Goal: Information Seeking & Learning: Learn about a topic

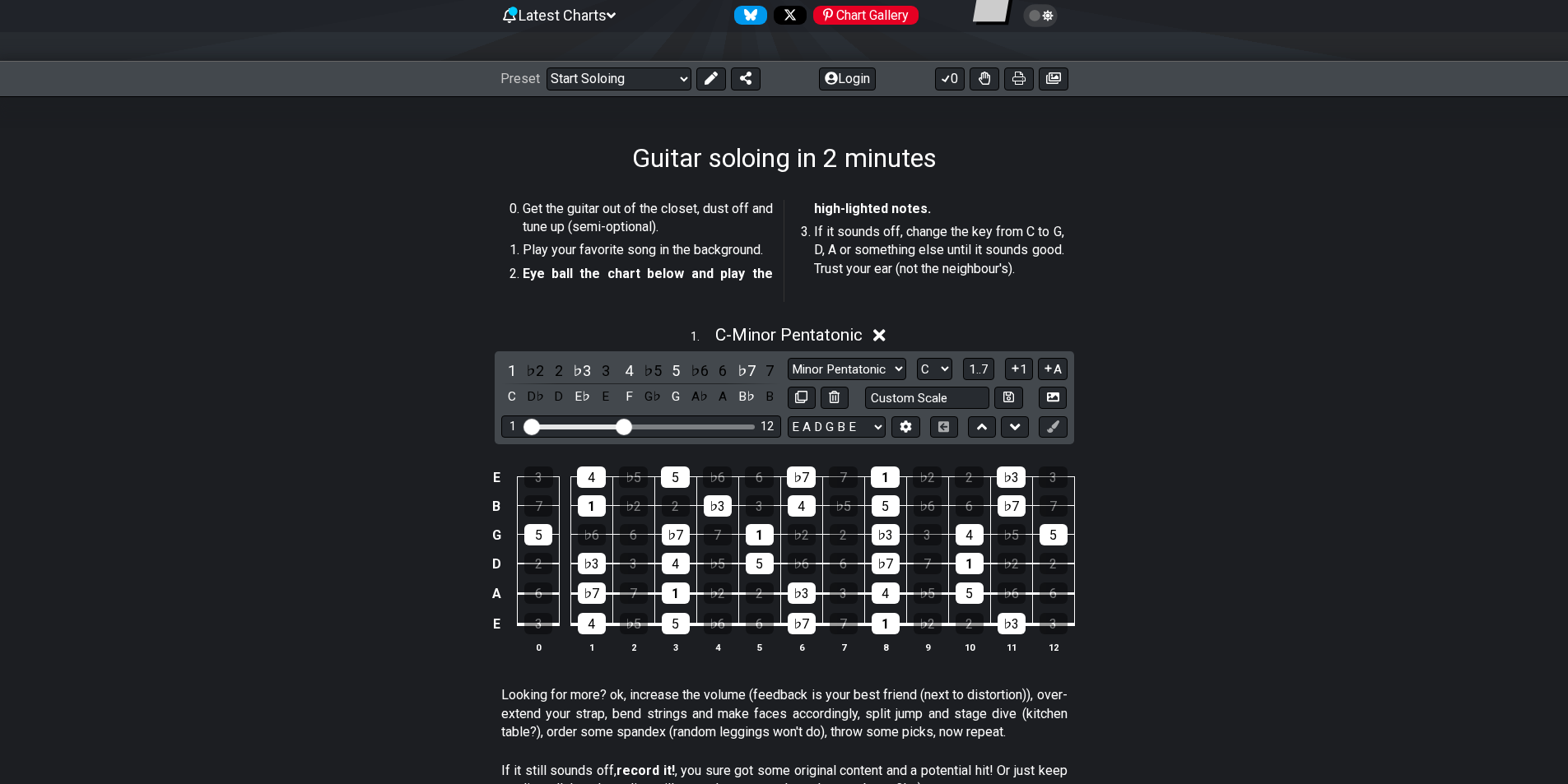
scroll to position [247, 0]
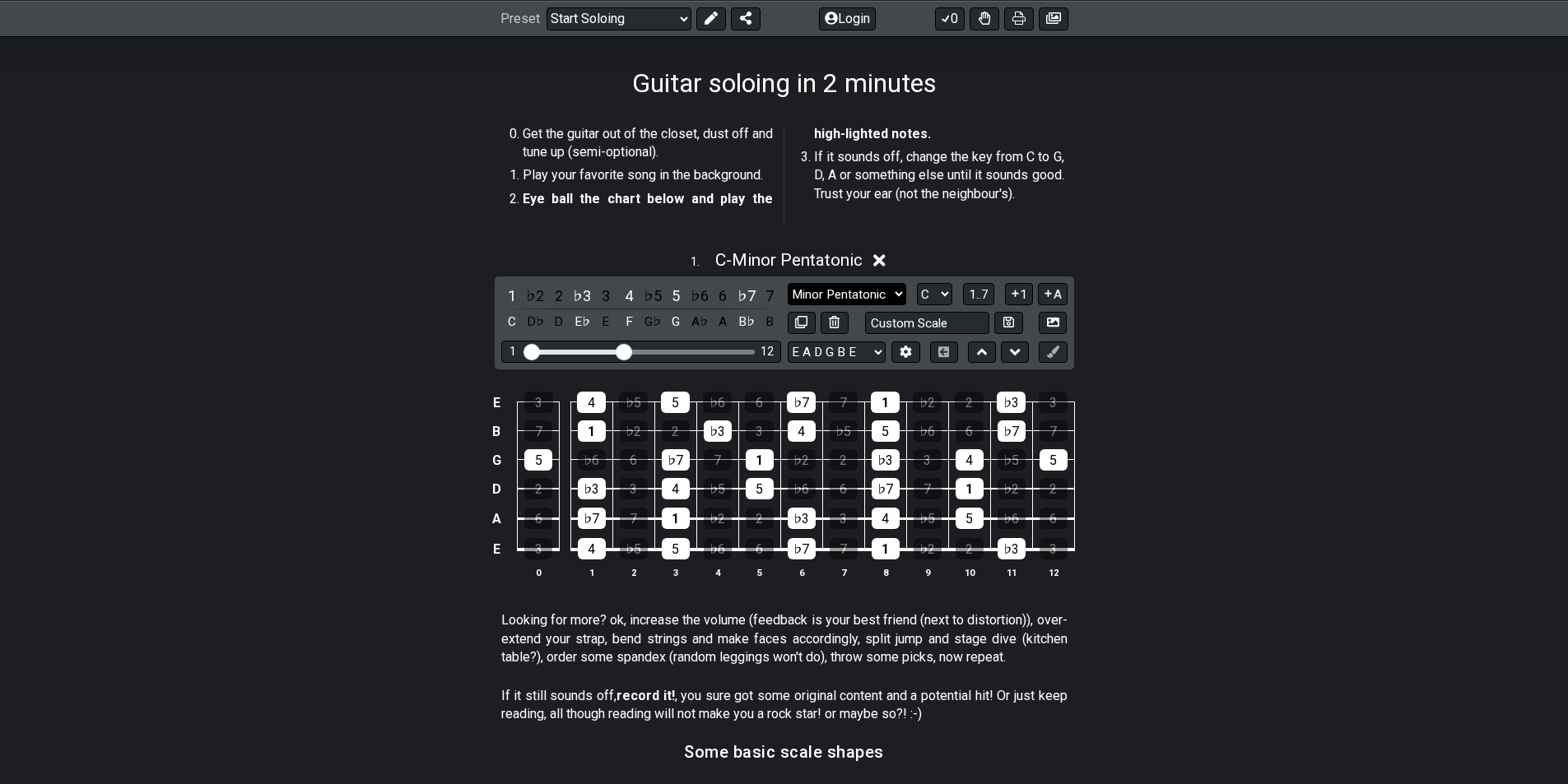
click at [889, 295] on select "Minor Pentatonic Root Minor Pentatonic Major Pentatonic Minor Blues Major Blues…" at bounding box center [847, 294] width 119 height 22
select select "Minor / Aeolian"
click at [787, 283] on select "Minor Pentatonic Root Minor Pentatonic Major Pentatonic Minor Blues Major Blues…" at bounding box center [847, 294] width 119 height 22
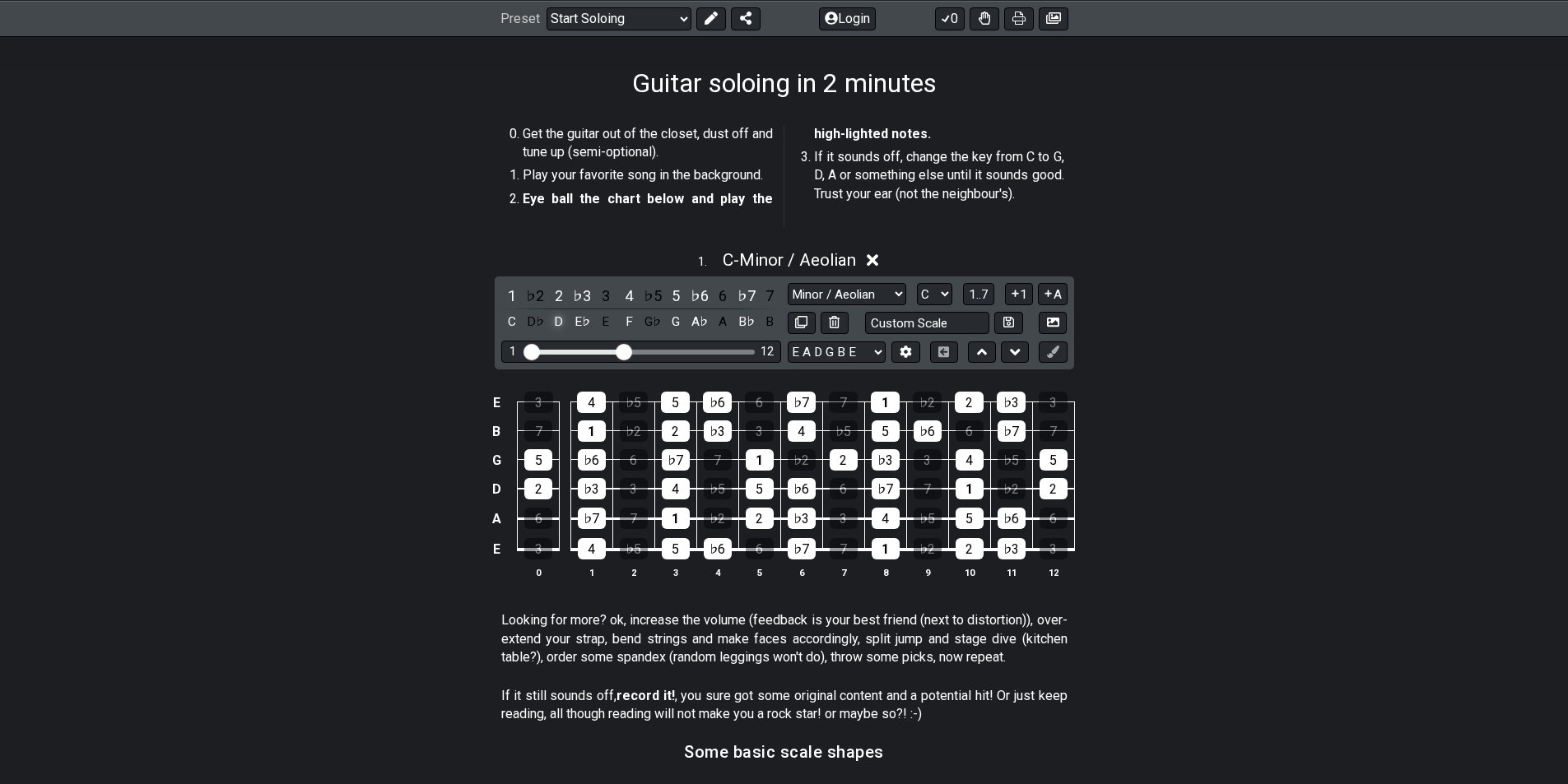
click at [561, 326] on div "D" at bounding box center [559, 321] width 22 height 22
click at [627, 320] on div "F" at bounding box center [629, 321] width 22 height 22
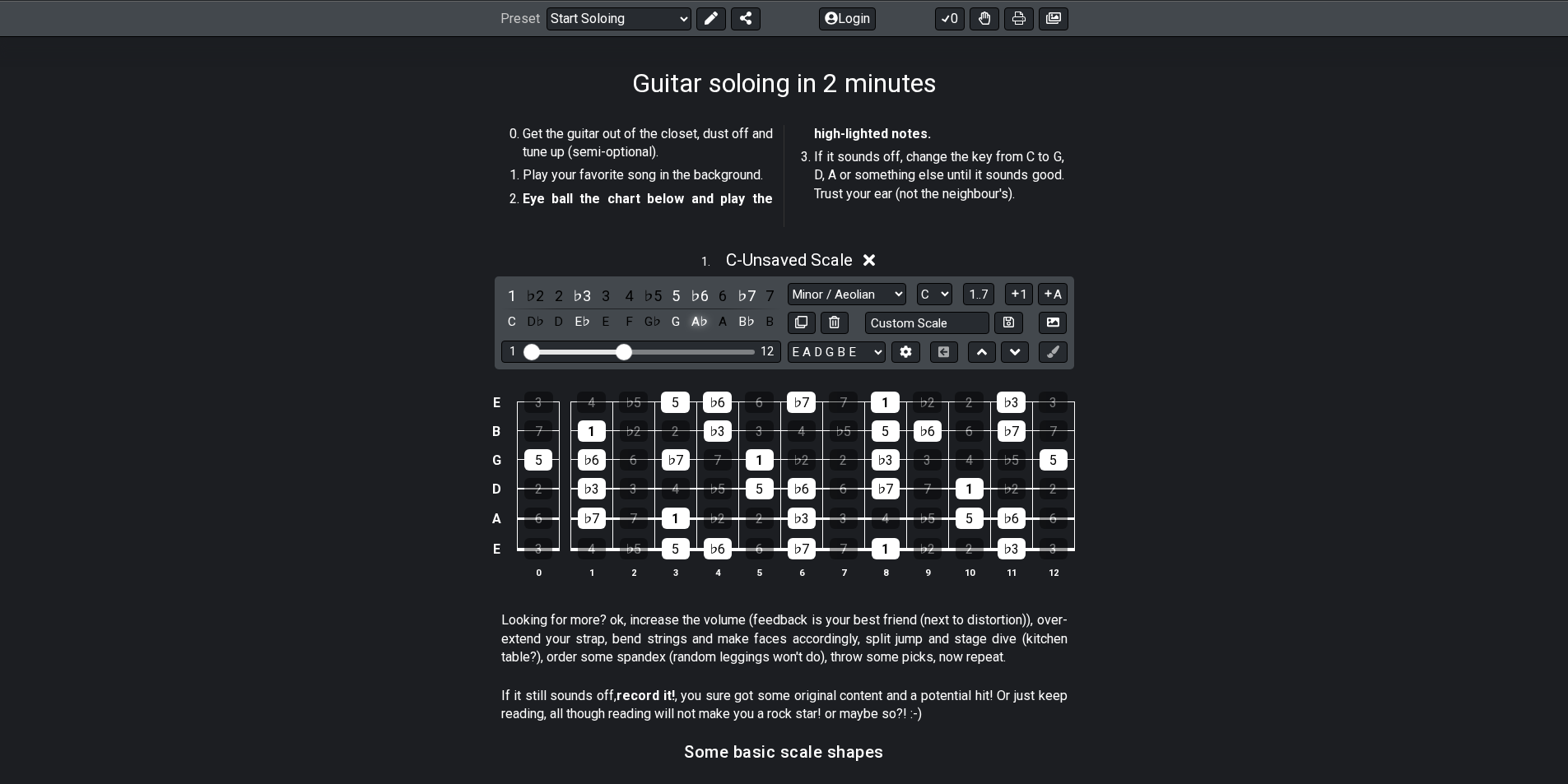
click at [702, 317] on div "A♭" at bounding box center [699, 321] width 22 height 22
click at [743, 322] on div "B♭" at bounding box center [747, 321] width 22 height 22
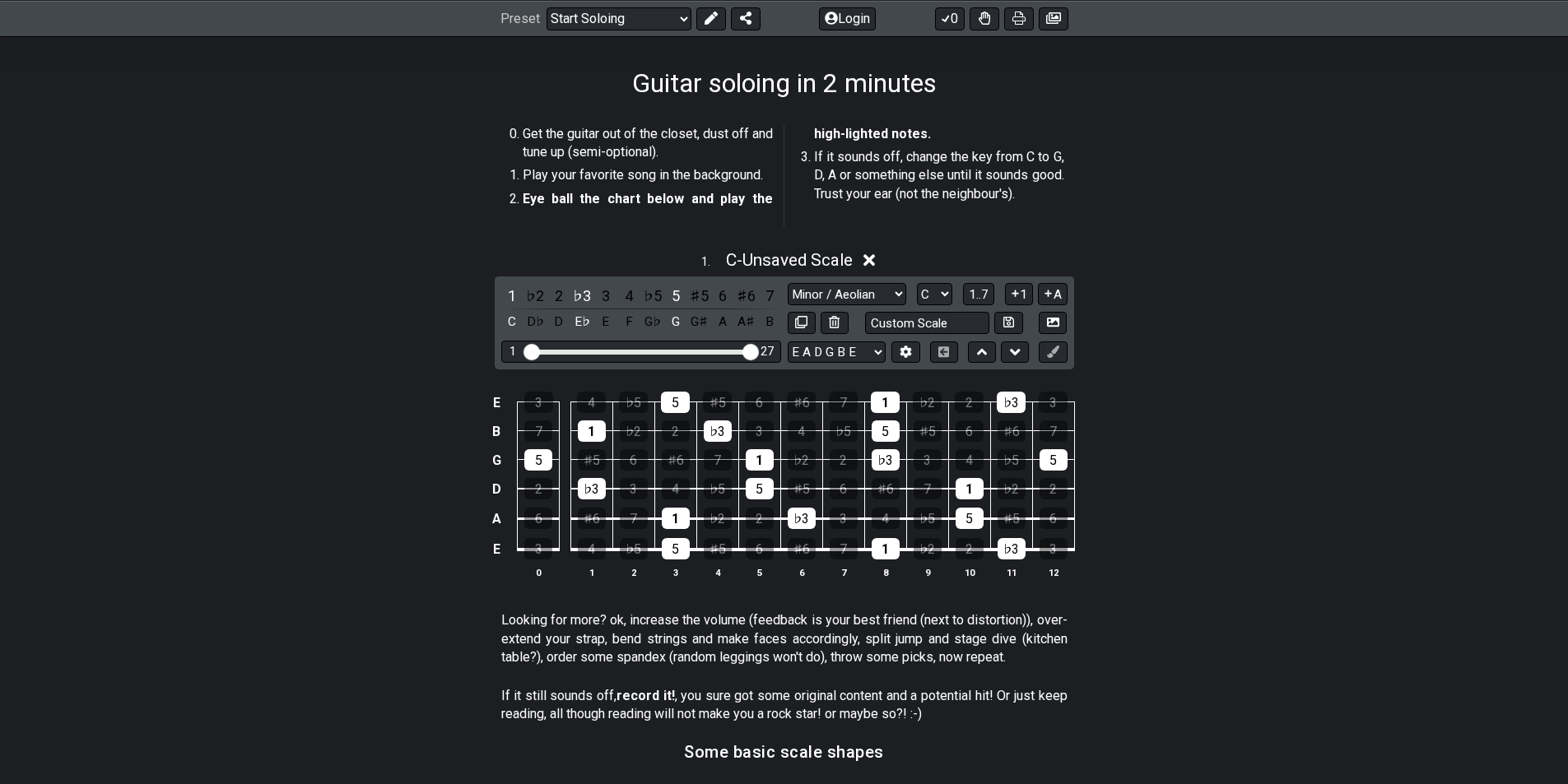
drag, startPoint x: 630, startPoint y: 347, endPoint x: 798, endPoint y: 364, distance: 168.9
click at [758, 350] on input "Visible fret range" at bounding box center [641, 350] width 233 height 0
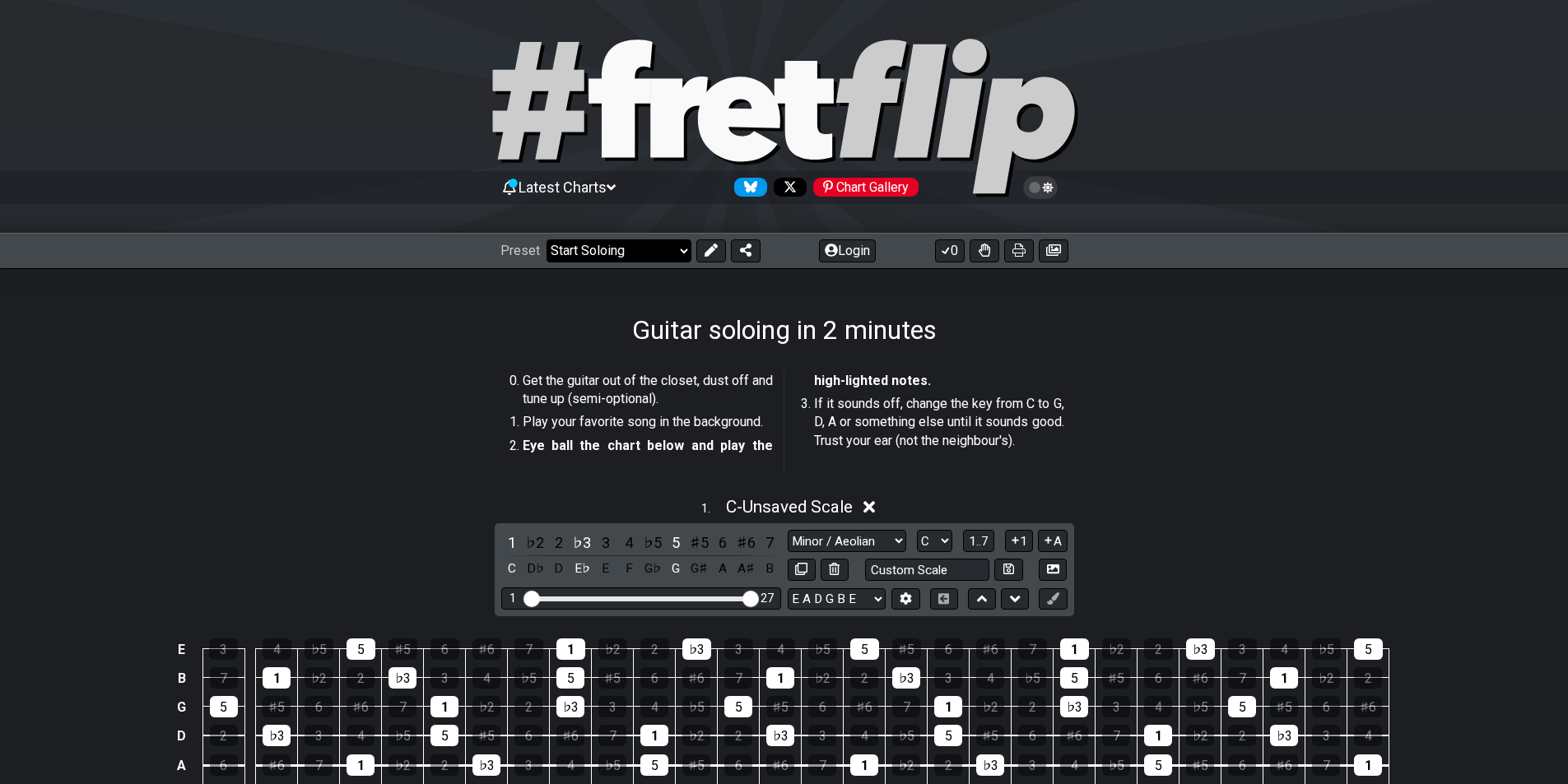
click at [602, 258] on select "Welcome to #fretflip! Initial Preset Custom Preset Minor Pentatonic Major Penta…" at bounding box center [618, 250] width 144 height 23
click at [546, 239] on select "Welcome to #fretflip! Initial Preset Custom Preset Minor Pentatonic Major Penta…" at bounding box center [618, 250] width 144 height 23
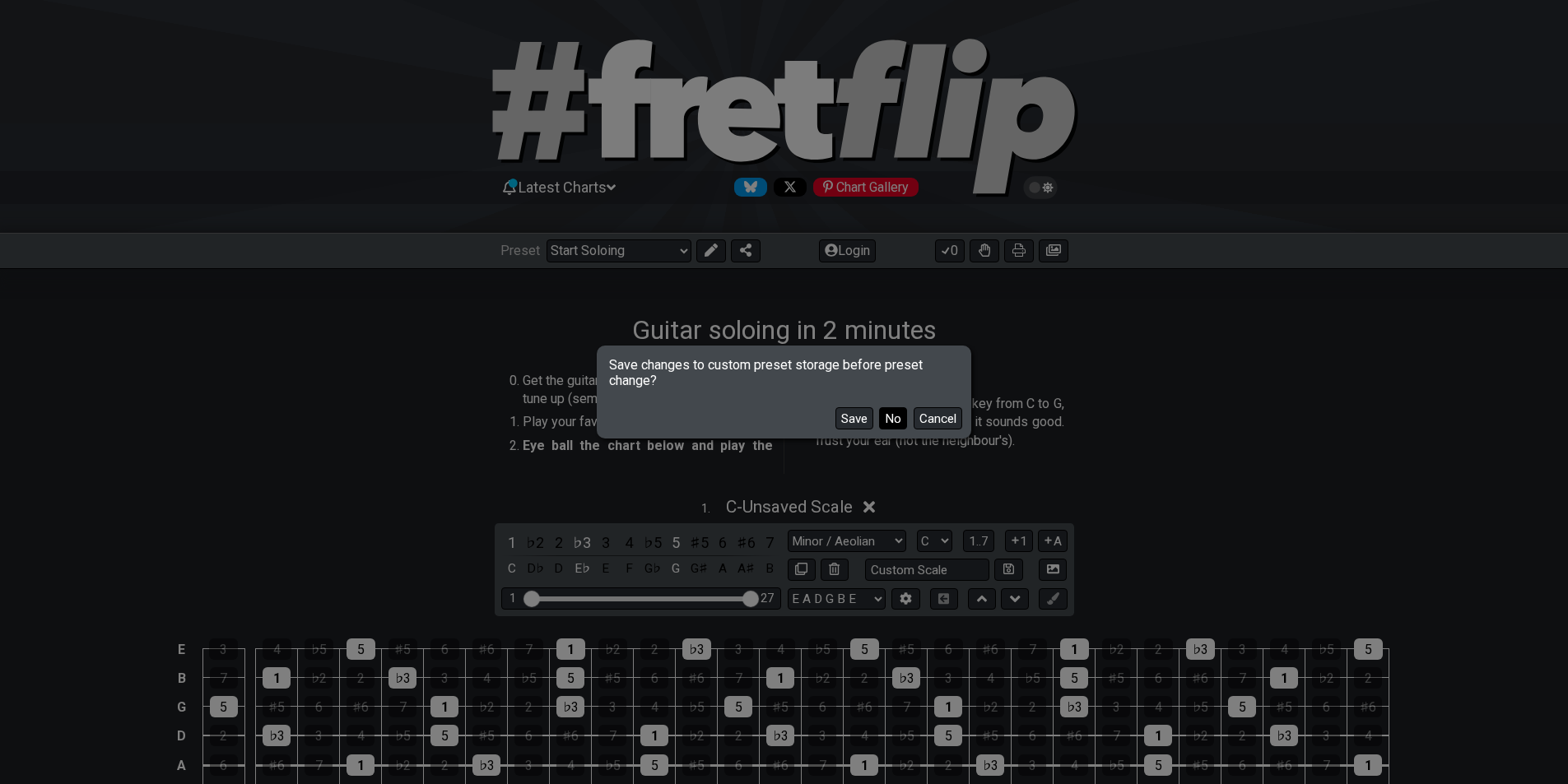
click at [894, 414] on button "No" at bounding box center [892, 418] width 28 height 22
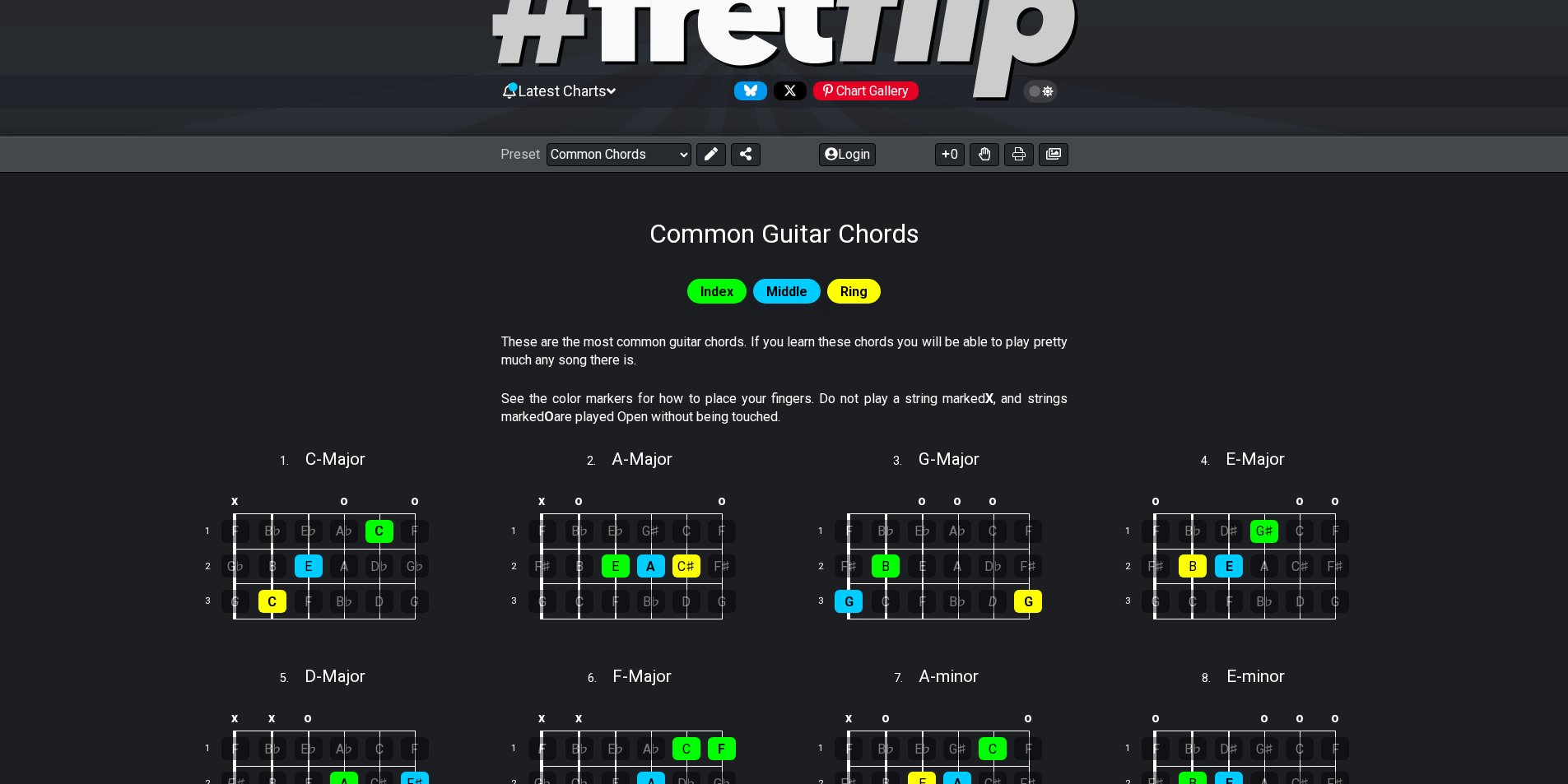
scroll to position [29, 0]
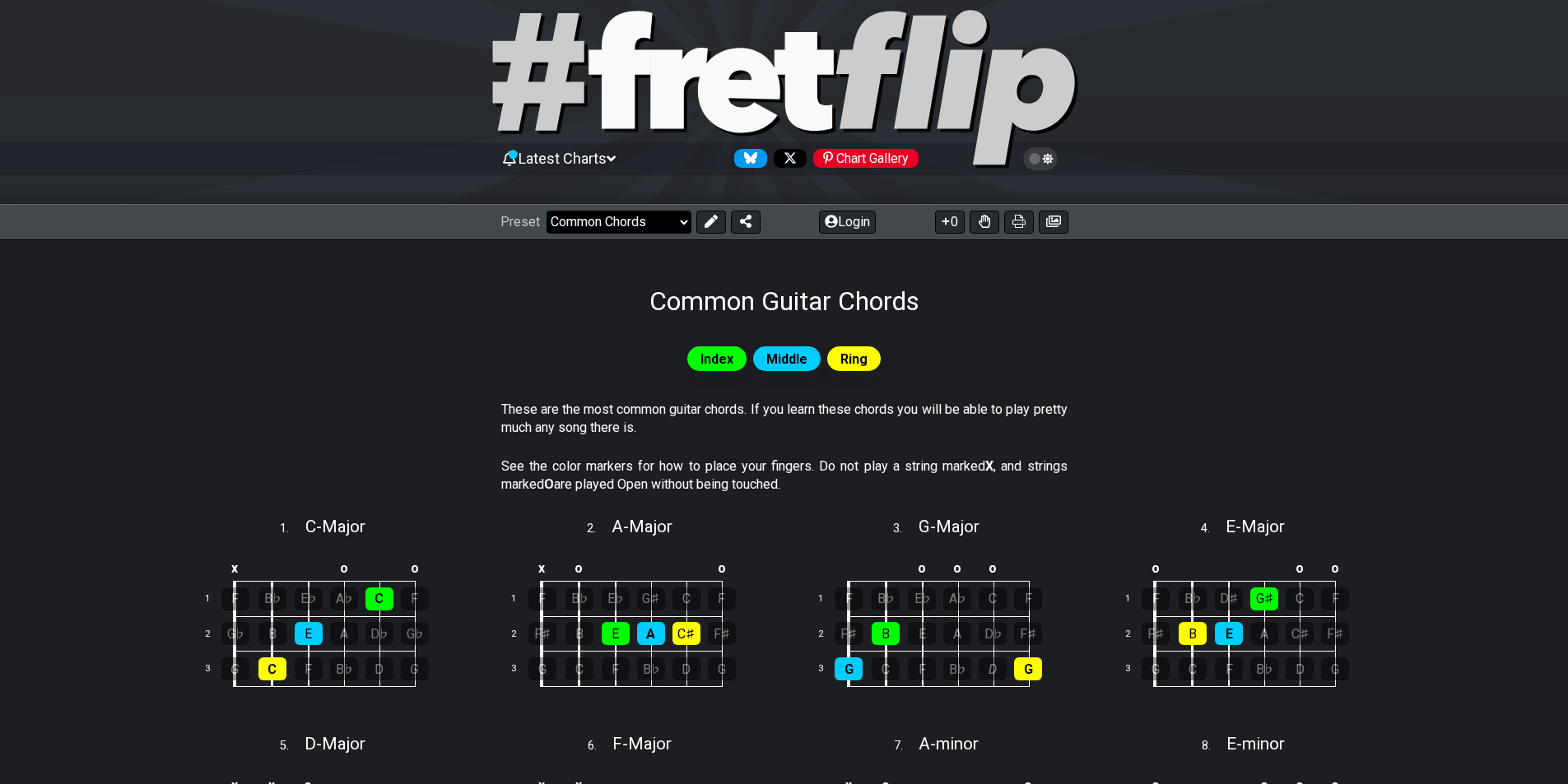
click at [663, 230] on select "Welcome to #fretflip! Initial Preset Custom Preset Minor Pentatonic Major Penta…" at bounding box center [618, 221] width 144 height 23
click at [546, 211] on select "Welcome to #fretflip! Initial Preset Custom Preset Minor Pentatonic Major Penta…" at bounding box center [618, 221] width 144 height 23
select select "/3nps-caged-shapes"
select select "A"
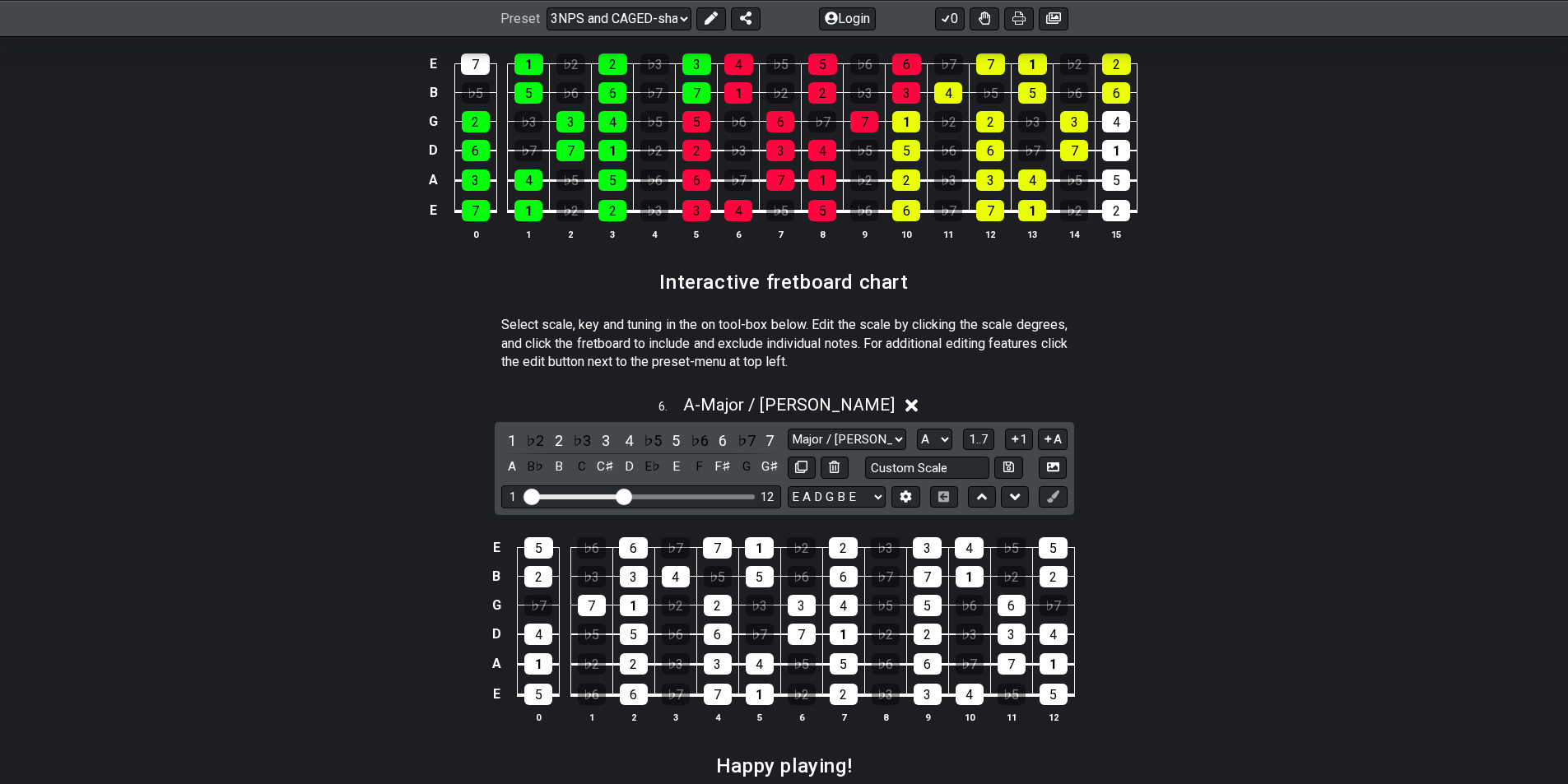
scroll to position [2331, 0]
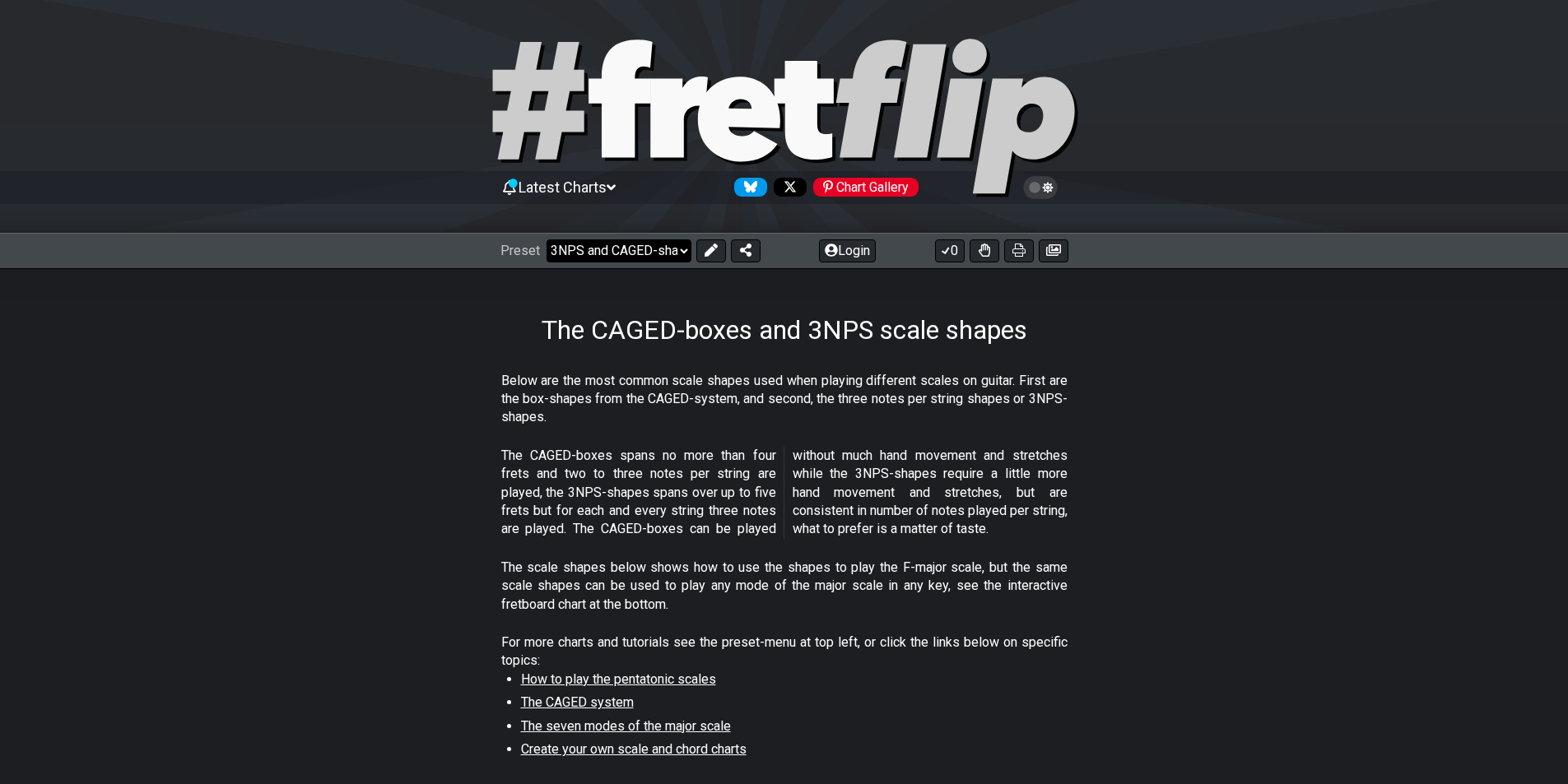
click at [672, 250] on select "Welcome to #fretflip! Initial Preset Custom Preset Minor Pentatonic Major Penta…" at bounding box center [618, 250] width 144 height 23
click at [546, 239] on select "Welcome to #fretflip! Initial Preset Custom Preset Minor Pentatonic Major Penta…" at bounding box center [618, 250] width 144 height 23
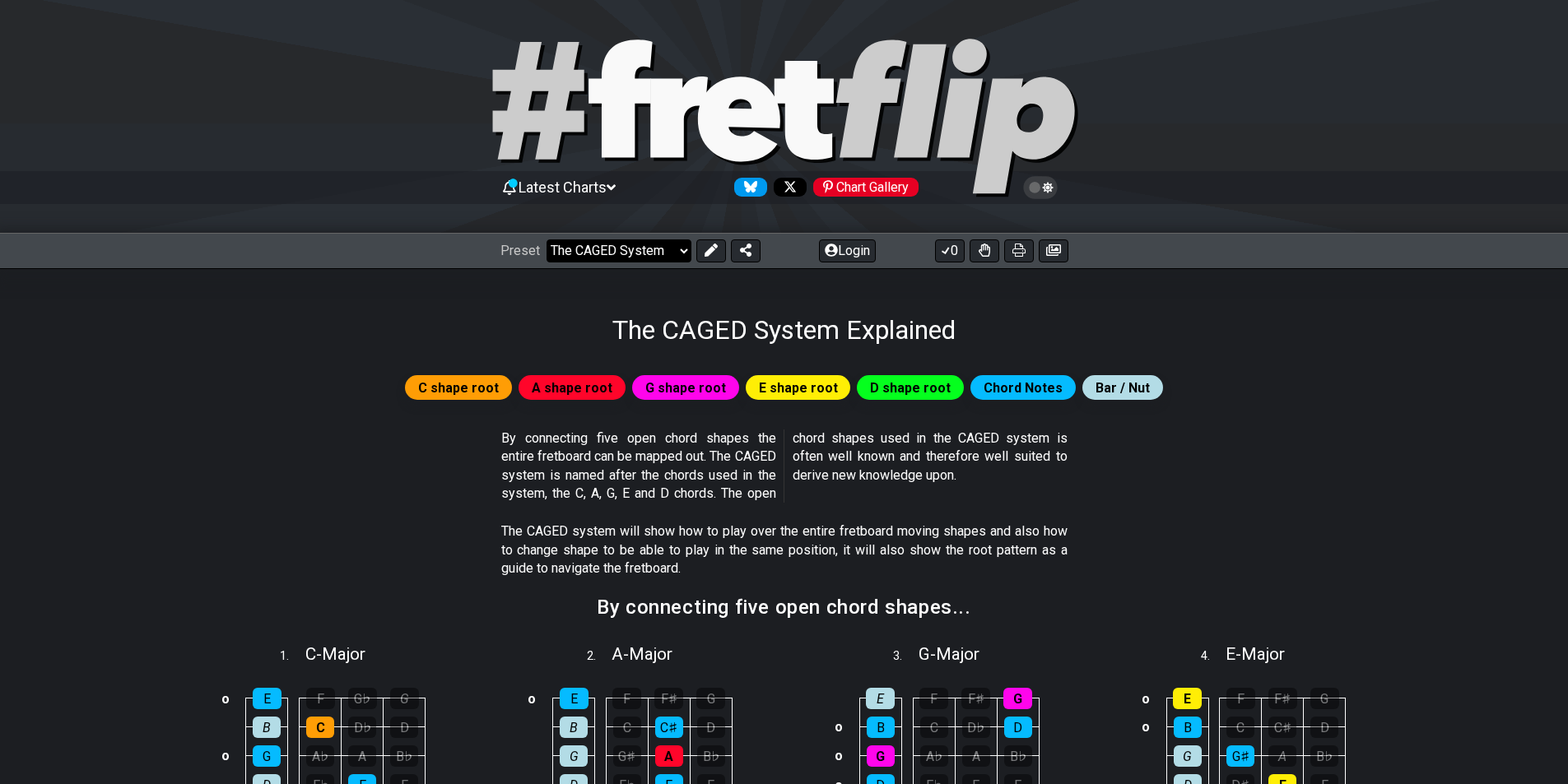
click at [675, 256] on select "Welcome to #fretflip! Initial Preset Custom Preset Minor Pentatonic Major Penta…" at bounding box center [618, 250] width 144 height 23
click at [389, 389] on div "C shape root A shape root G shape root E shape root D shape root Chord Notes Ba…" at bounding box center [784, 388] width 1284 height 32
click at [553, 106] on icon at bounding box center [537, 100] width 91 height 118
select select "/welcome"
select select "C"
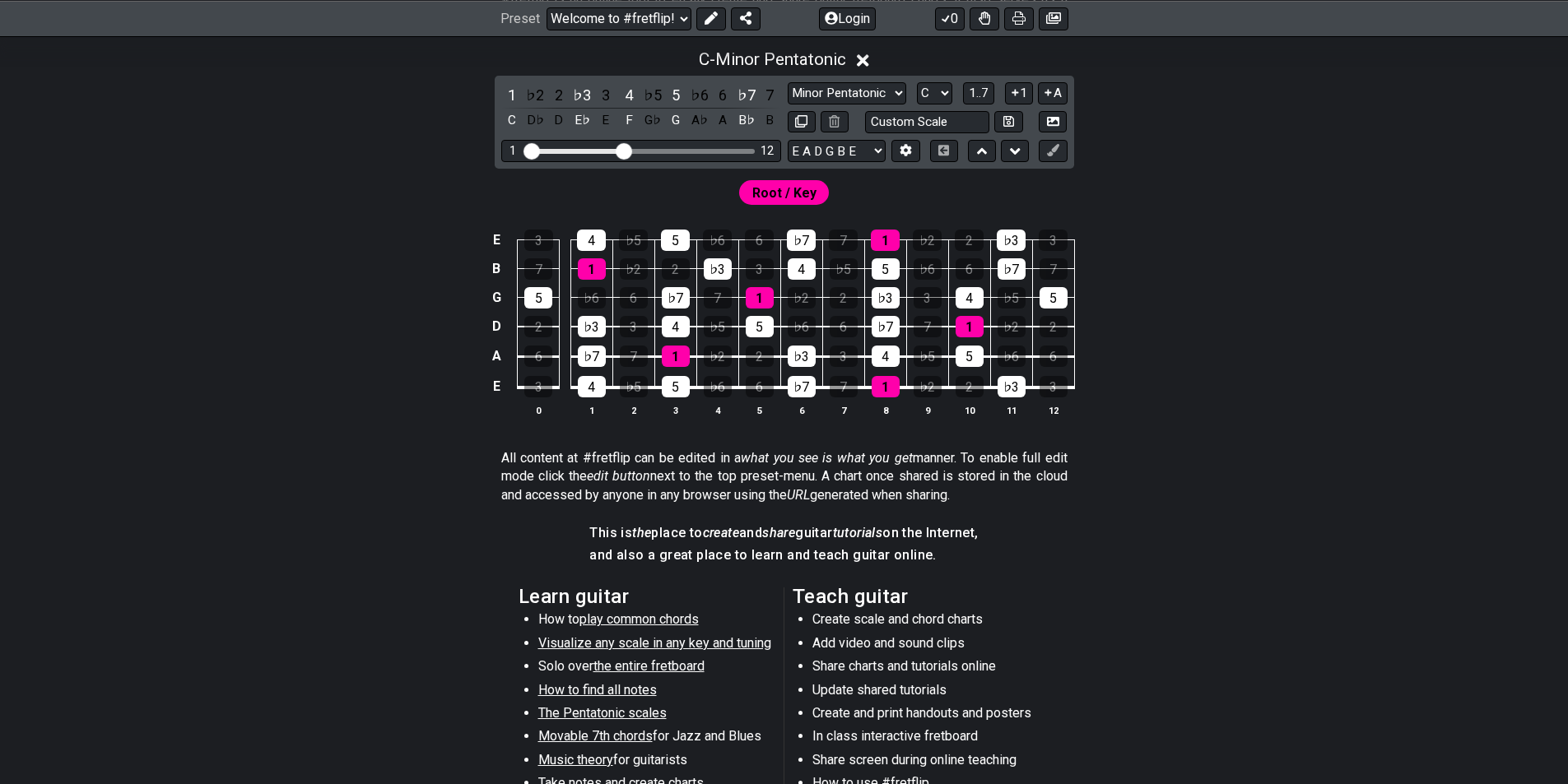
scroll to position [329, 0]
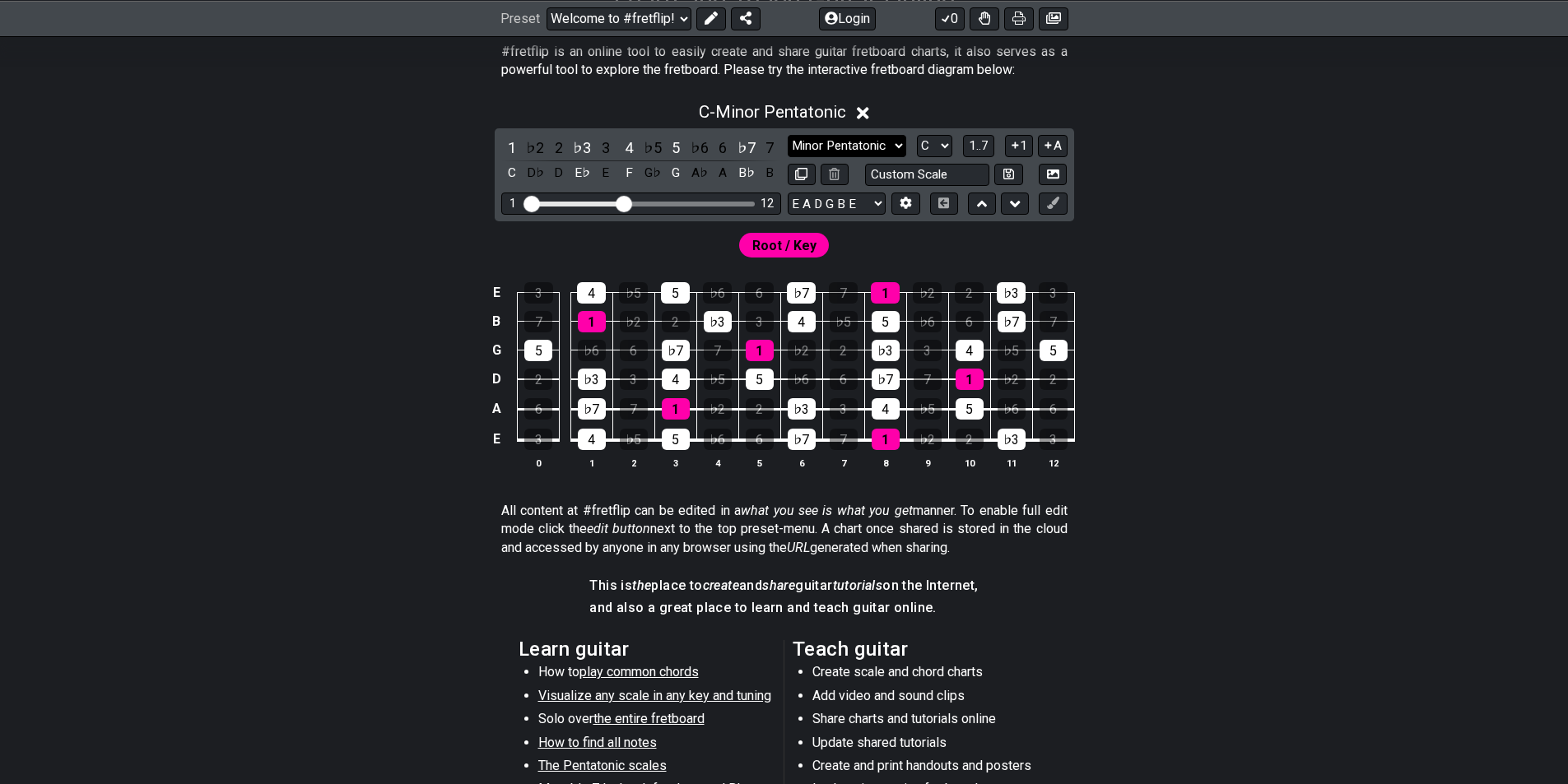
click at [865, 144] on select "Minor Pentatonic Click to edit Minor Pentatonic Major Pentatonic Minor Blues Ma…" at bounding box center [847, 145] width 119 height 22
click at [787, 134] on select "Minor Pentatonic Click to edit Minor Pentatonic Major Pentatonic Minor Blues Ma…" at bounding box center [847, 145] width 119 height 22
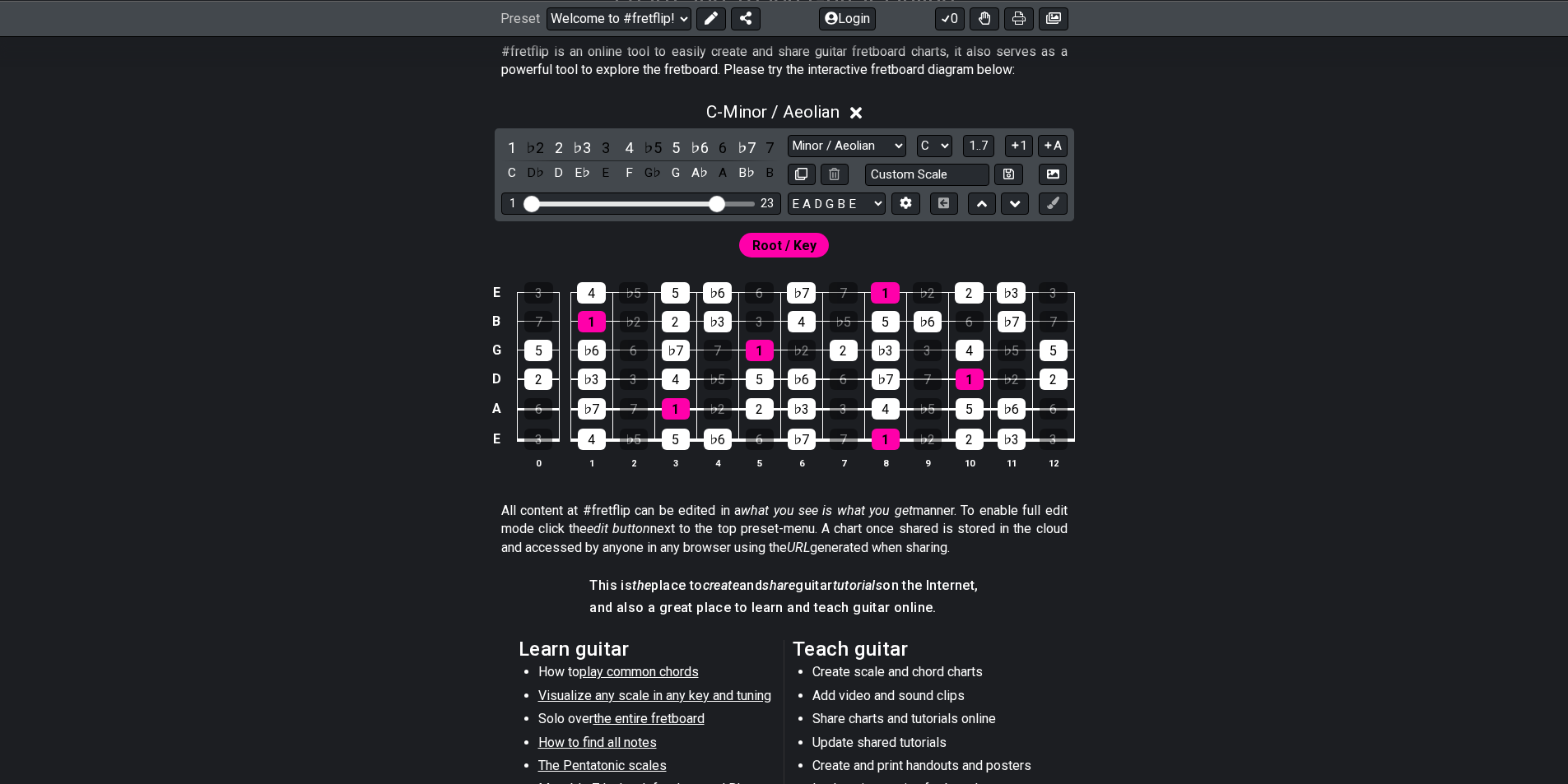
drag, startPoint x: 629, startPoint y: 200, endPoint x: 716, endPoint y: 202, distance: 87.0
click at [716, 203] on input "Visible fret range" at bounding box center [641, 203] width 233 height 0
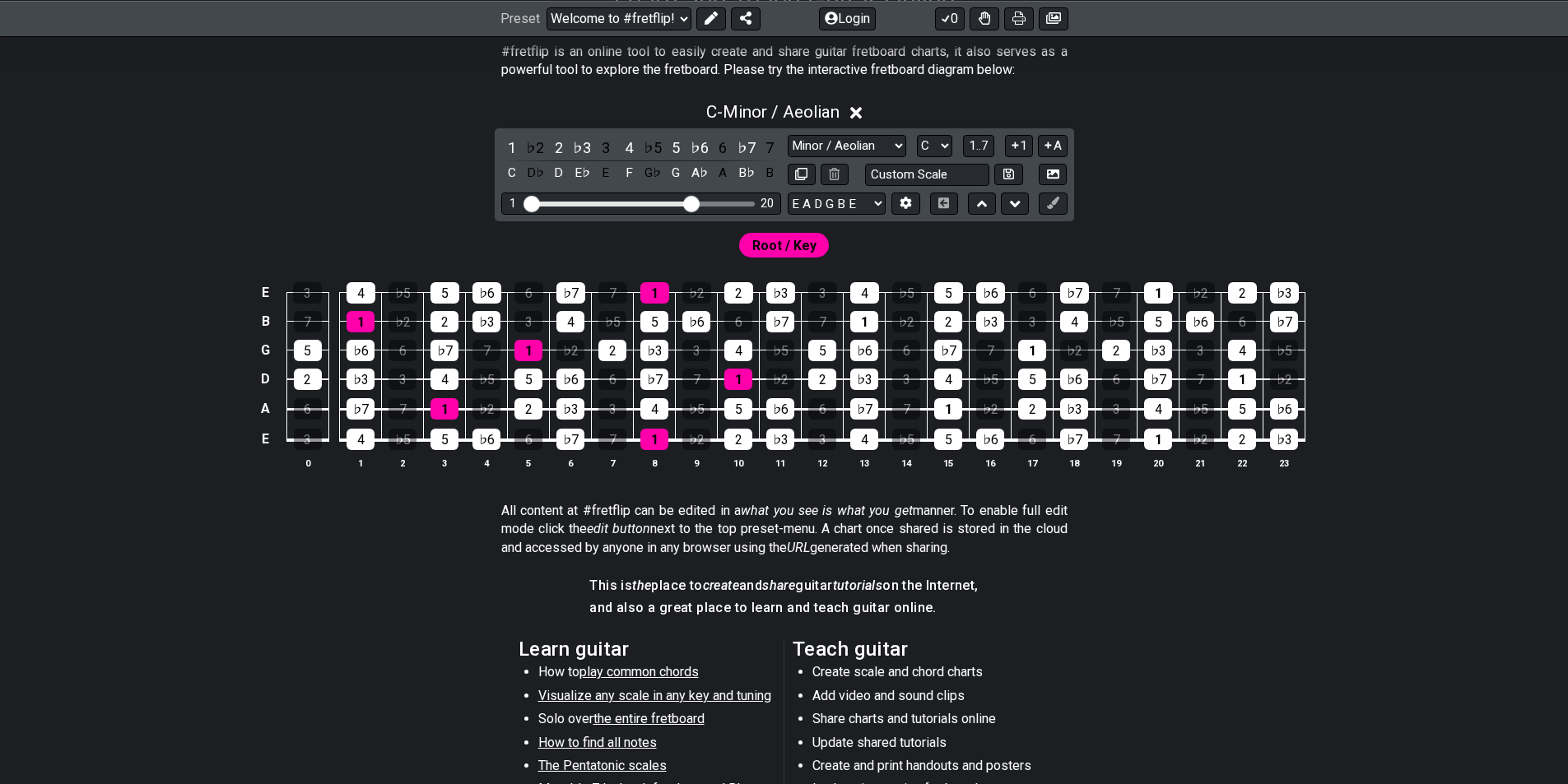
drag, startPoint x: 717, startPoint y: 204, endPoint x: 690, endPoint y: 209, distance: 27.5
click at [690, 203] on input "Visible fret range" at bounding box center [641, 203] width 233 height 0
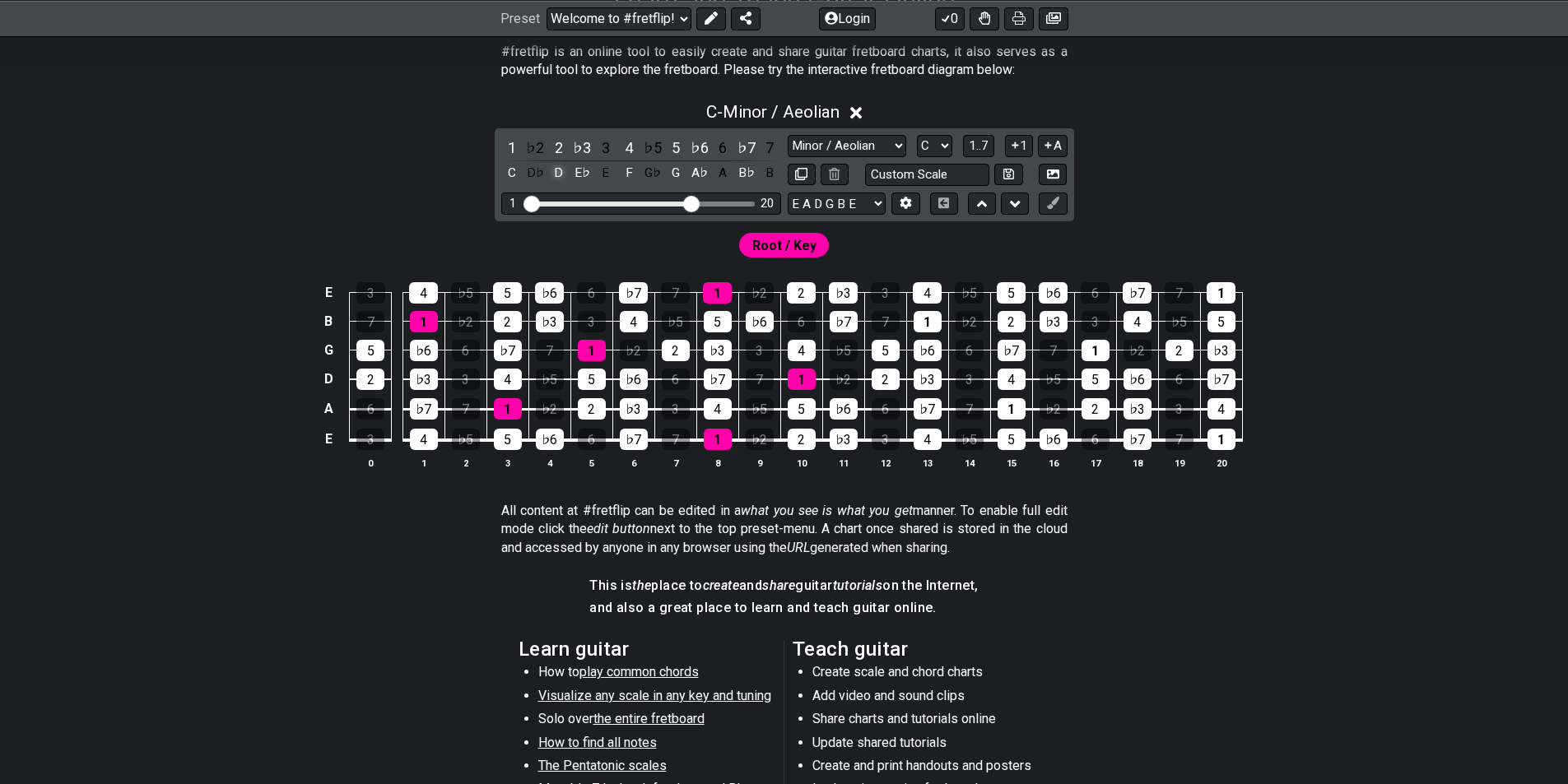
click at [556, 174] on div "D" at bounding box center [559, 173] width 22 height 22
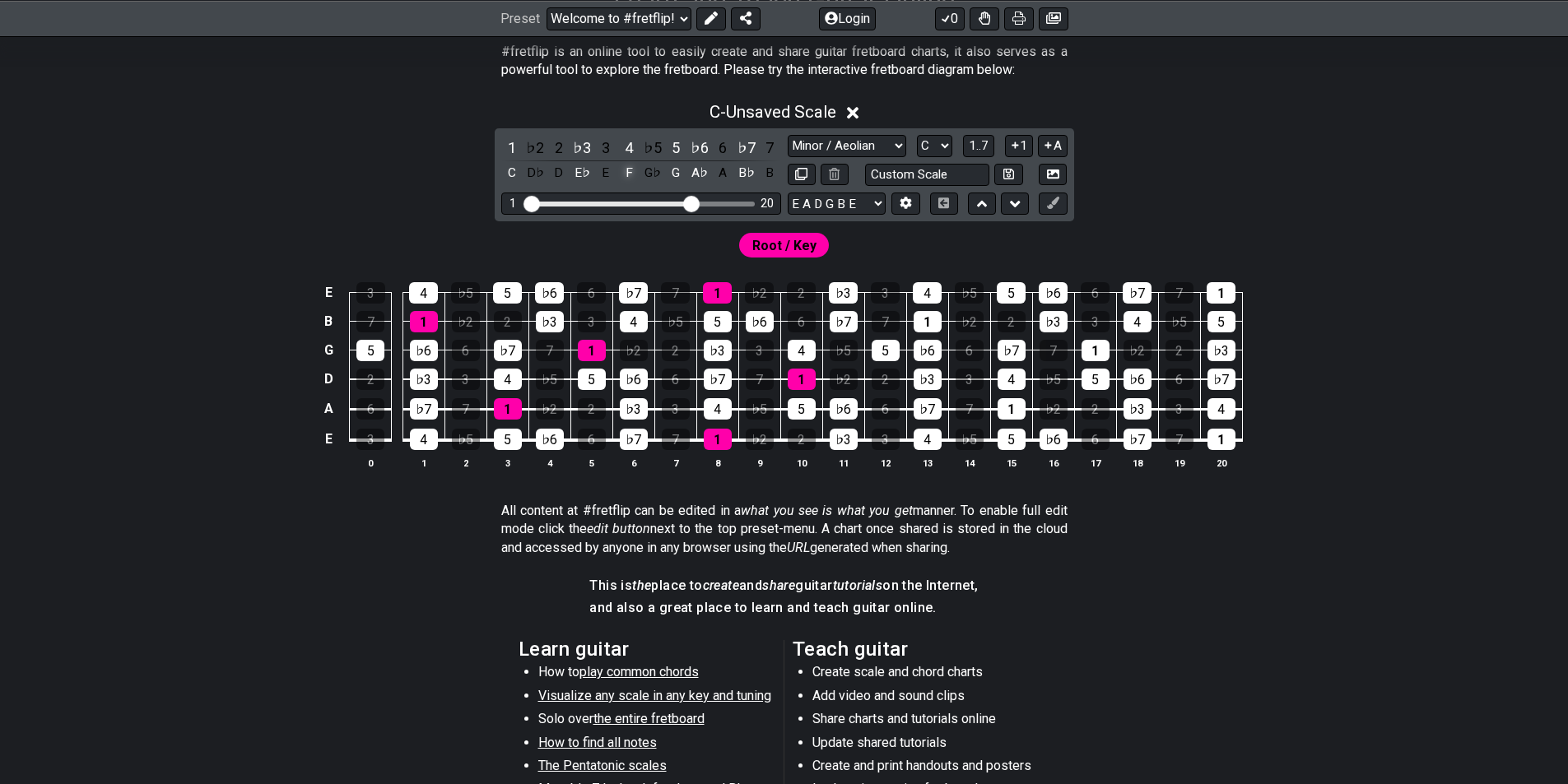
click at [633, 175] on div "F" at bounding box center [629, 173] width 22 height 22
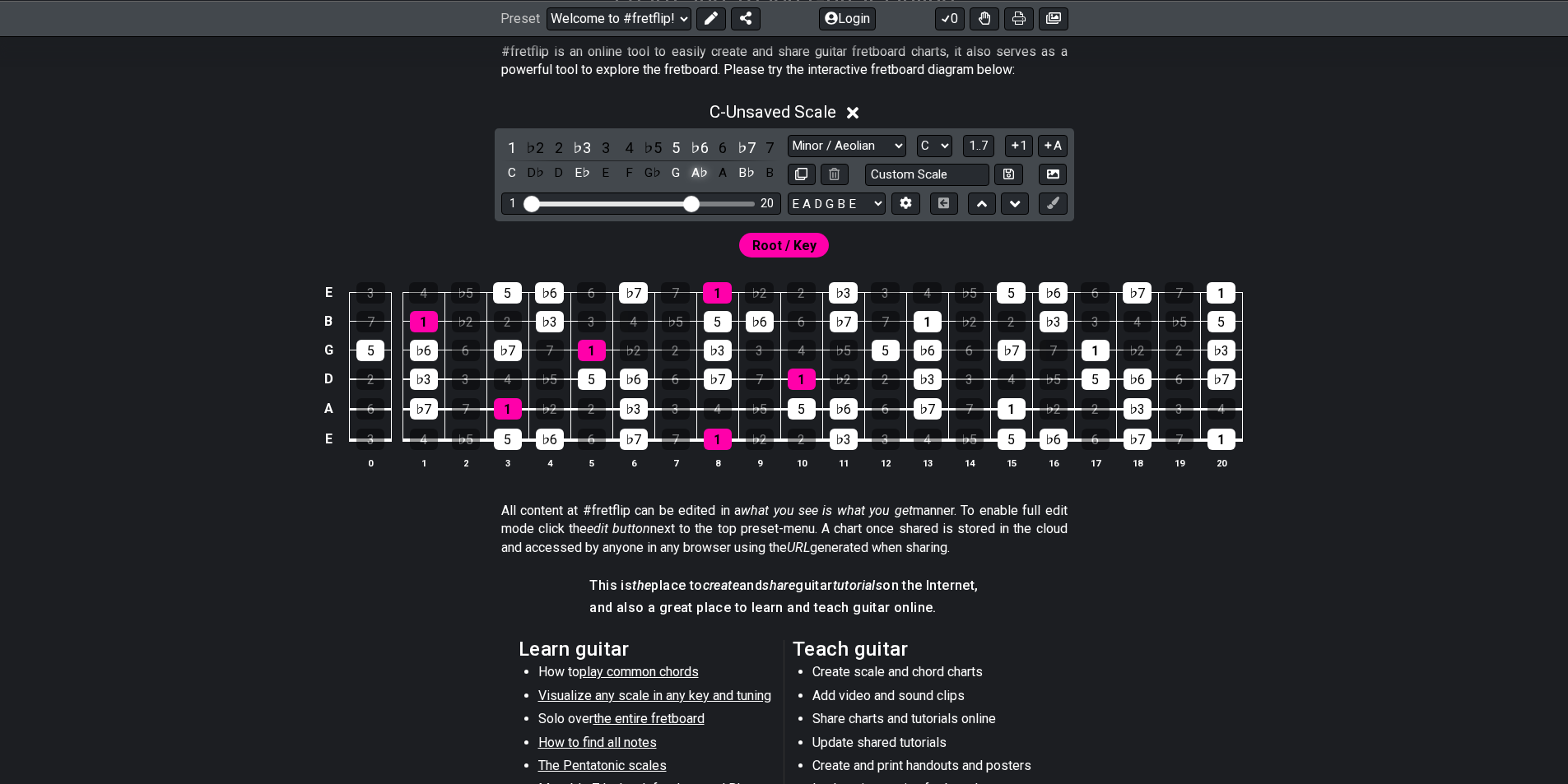
click at [697, 176] on div "A♭" at bounding box center [699, 173] width 22 height 22
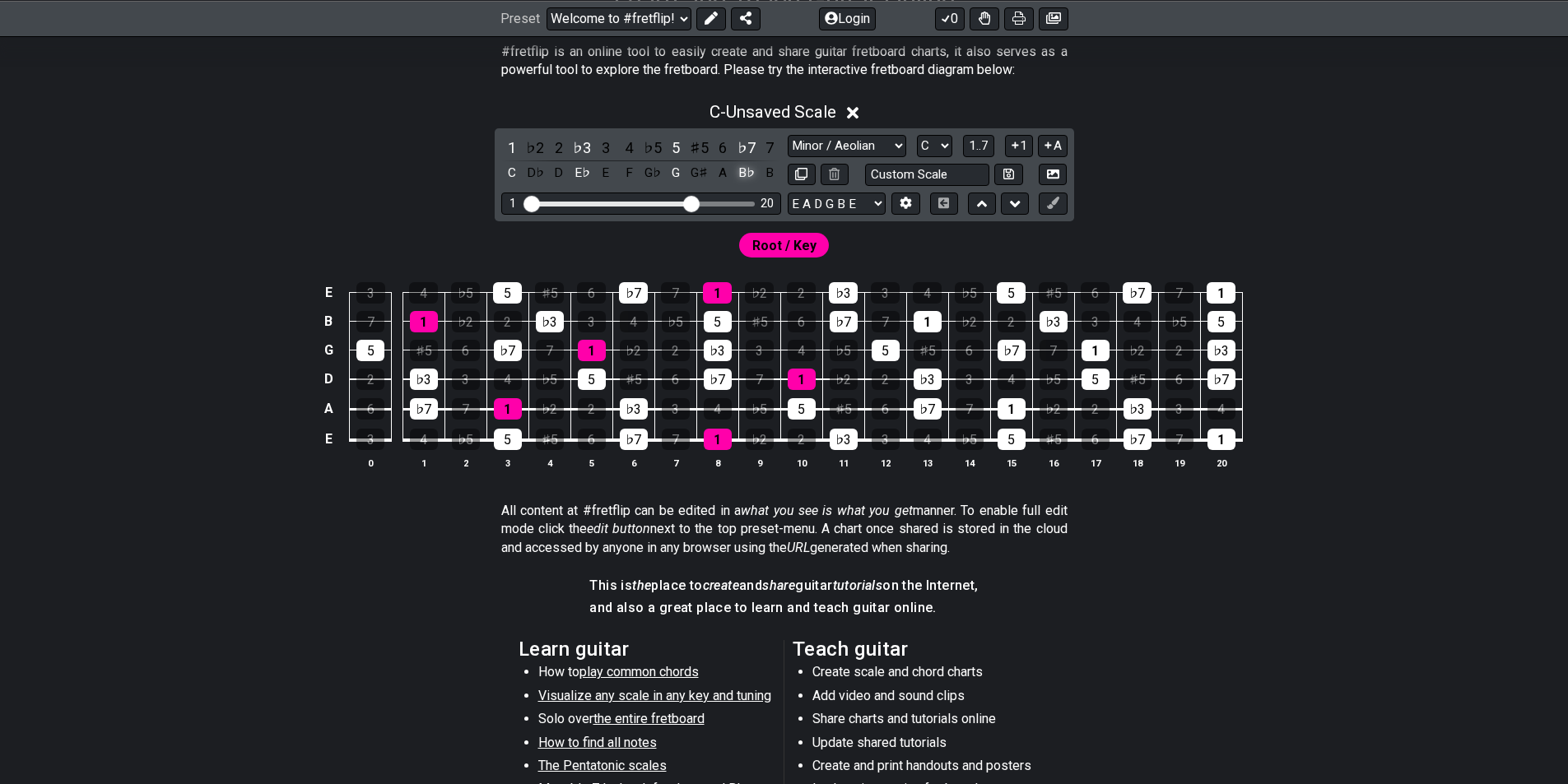
click at [739, 178] on div "B♭" at bounding box center [747, 173] width 22 height 22
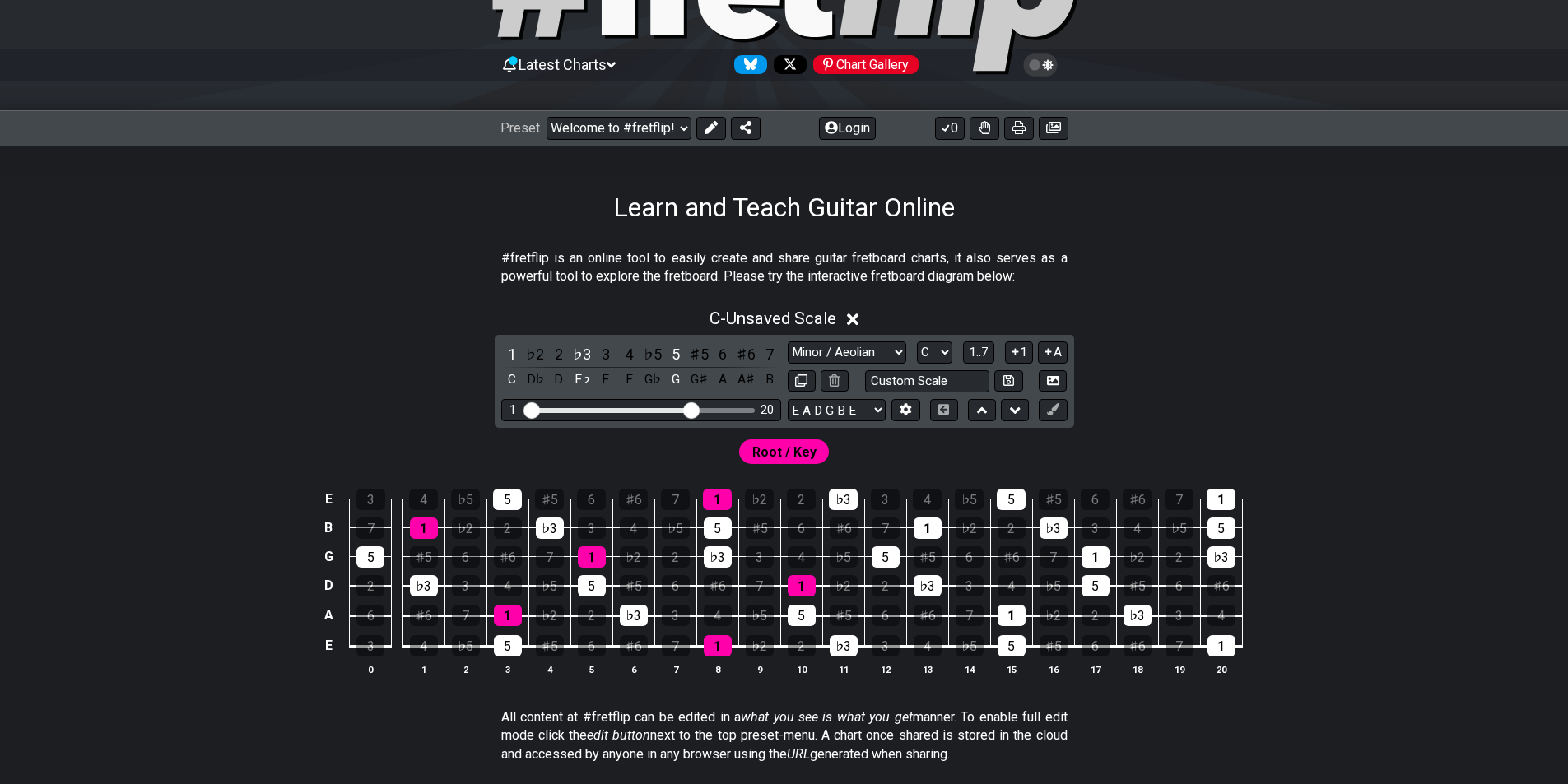
scroll to position [82, 0]
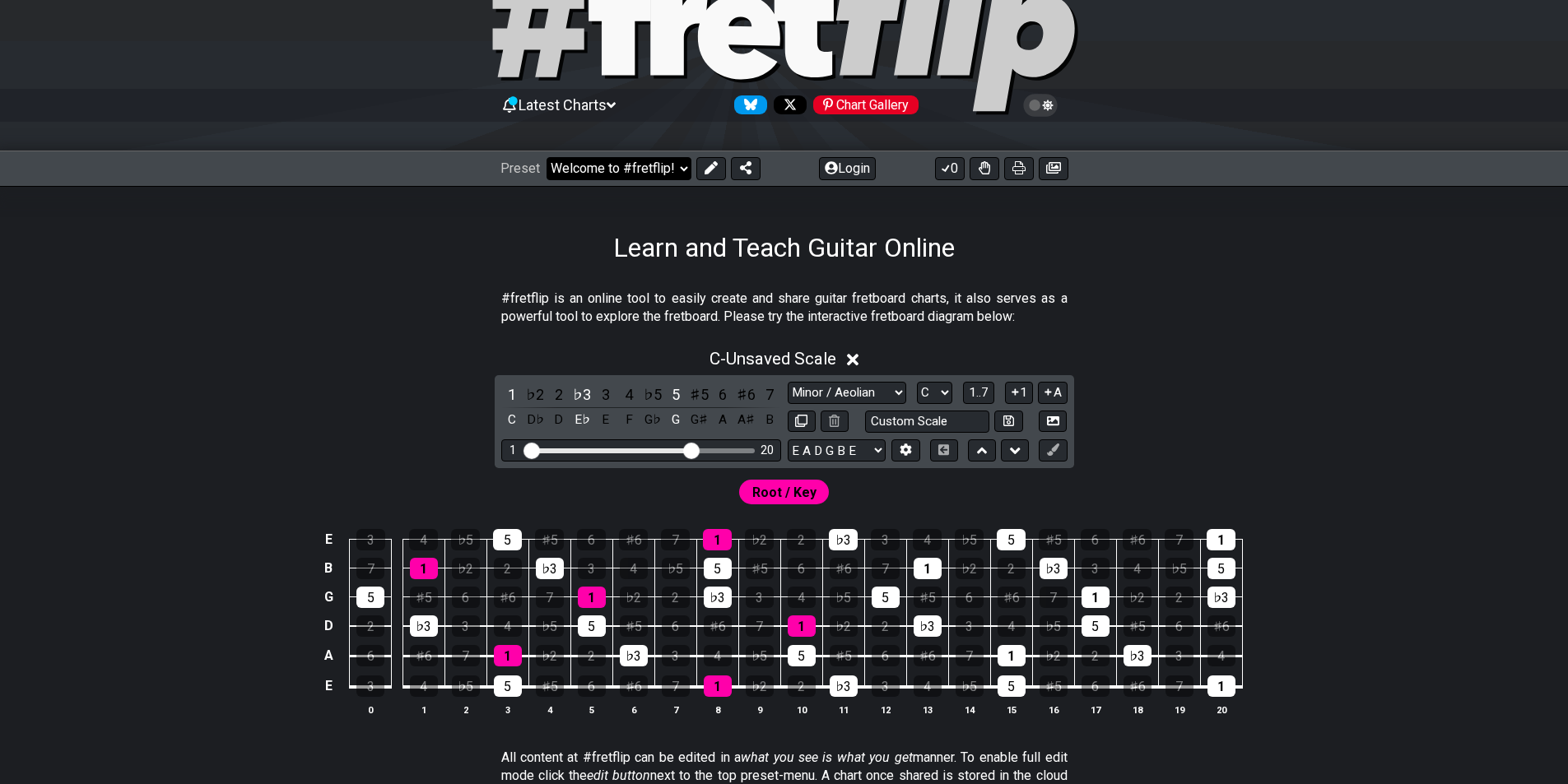
click at [684, 169] on select "Welcome to #fretflip! Initial Preset Custom Preset Minor Pentatonic Major Penta…" at bounding box center [618, 168] width 144 height 23
click at [1302, 291] on section "#fretflip is an online tool to easily create and share guitar fretboard charts,…" at bounding box center [784, 310] width 1284 height 56
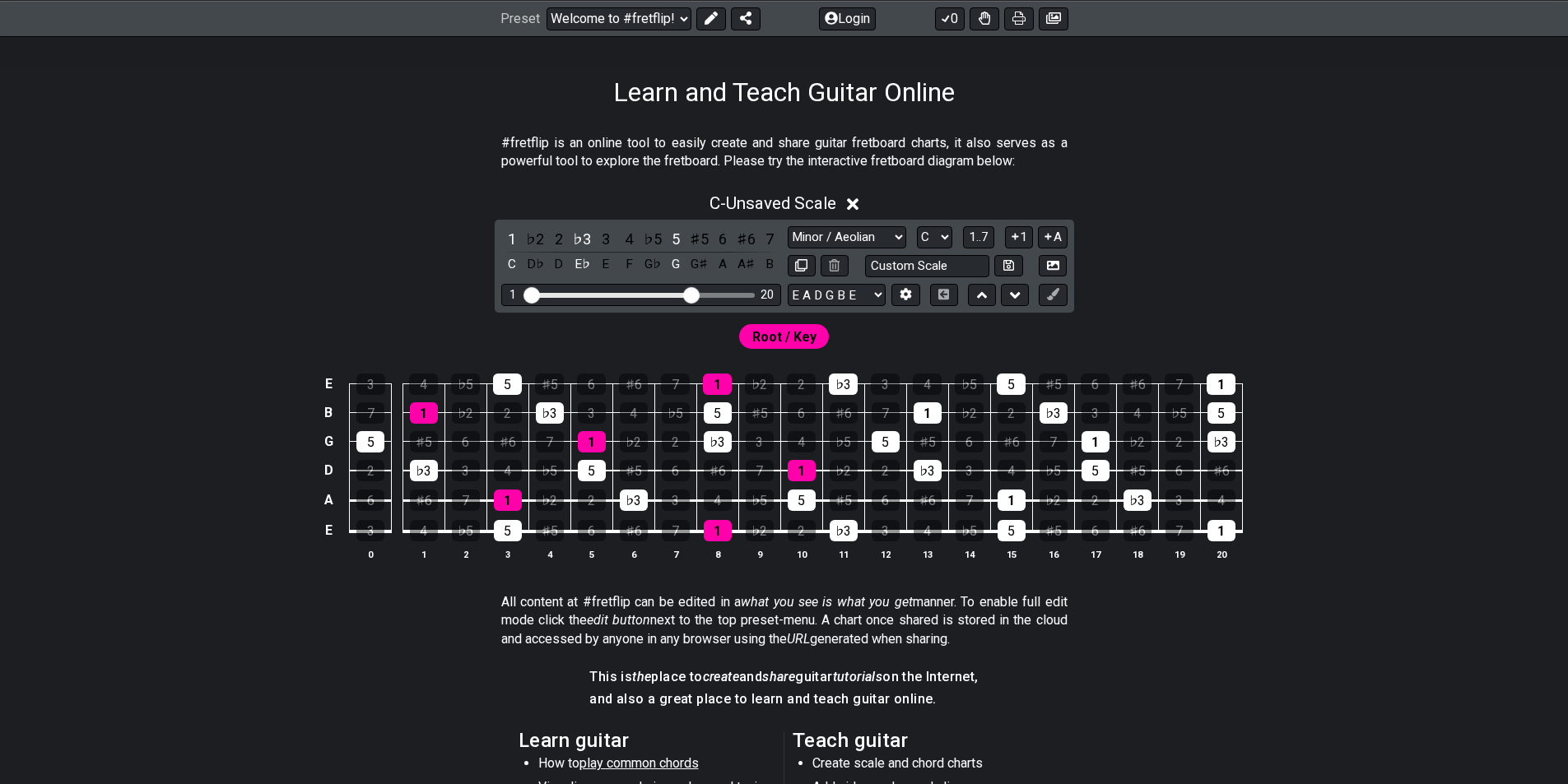
scroll to position [247, 0]
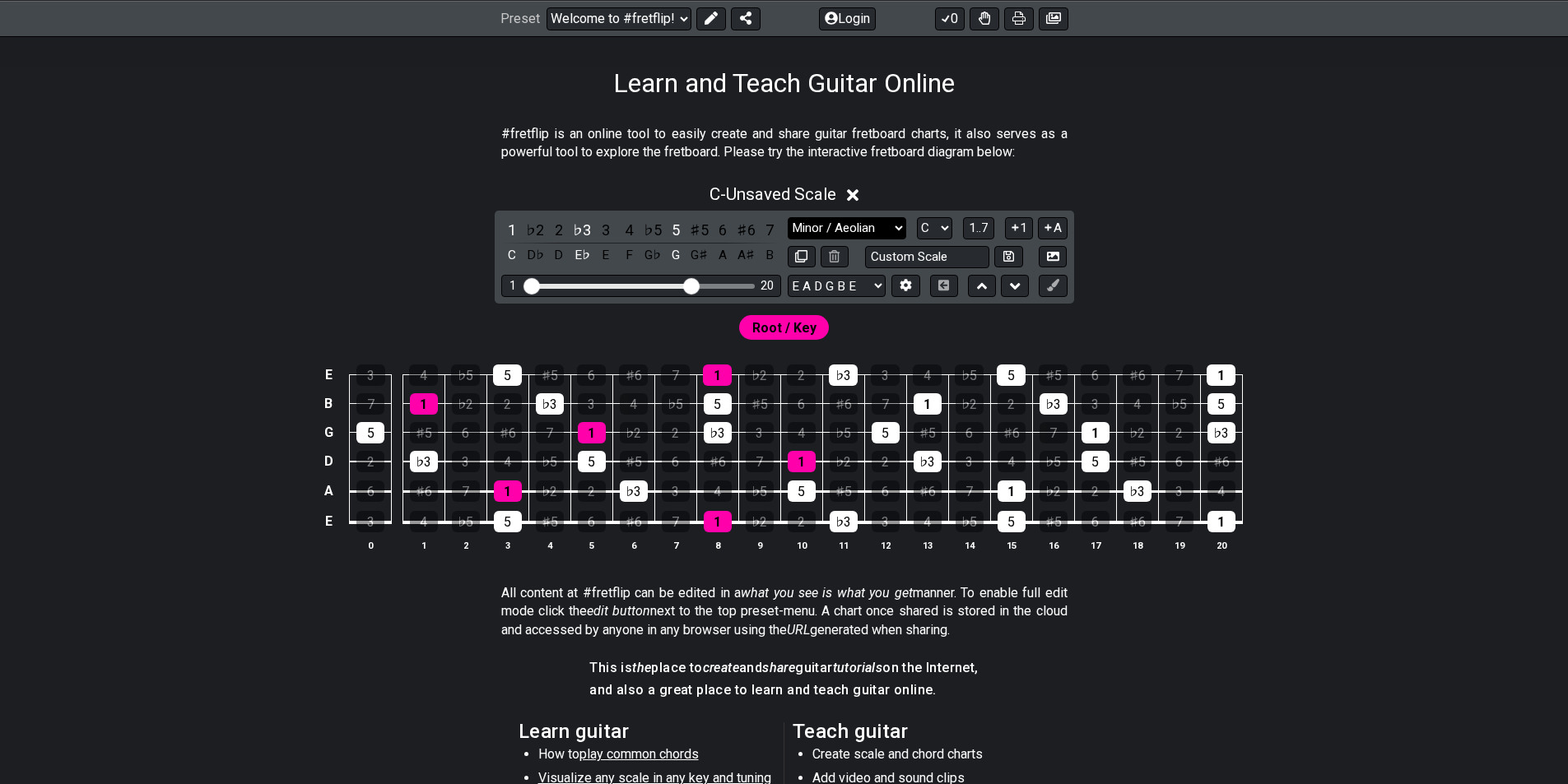
click at [896, 222] on select "Minor Pentatonic Click to edit Minor Pentatonic Major Pentatonic Minor Blues Ma…" at bounding box center [847, 228] width 119 height 22
select select "Major / [PERSON_NAME]"
click at [787, 218] on select "Minor Pentatonic Click to edit Minor Pentatonic Major Pentatonic Minor Blues Ma…" at bounding box center [847, 228] width 119 height 22
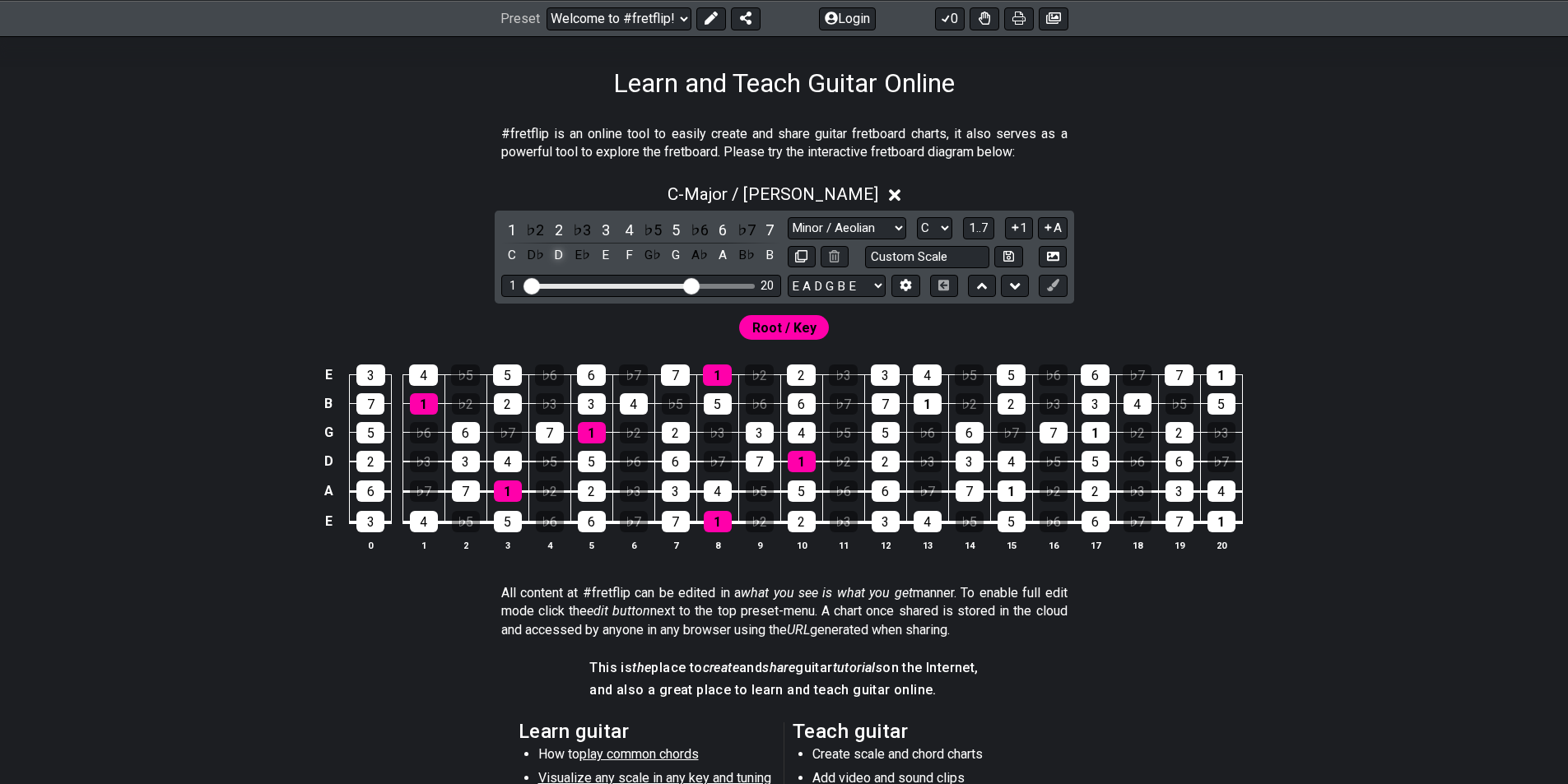
click at [560, 260] on div "D" at bounding box center [559, 255] width 22 height 22
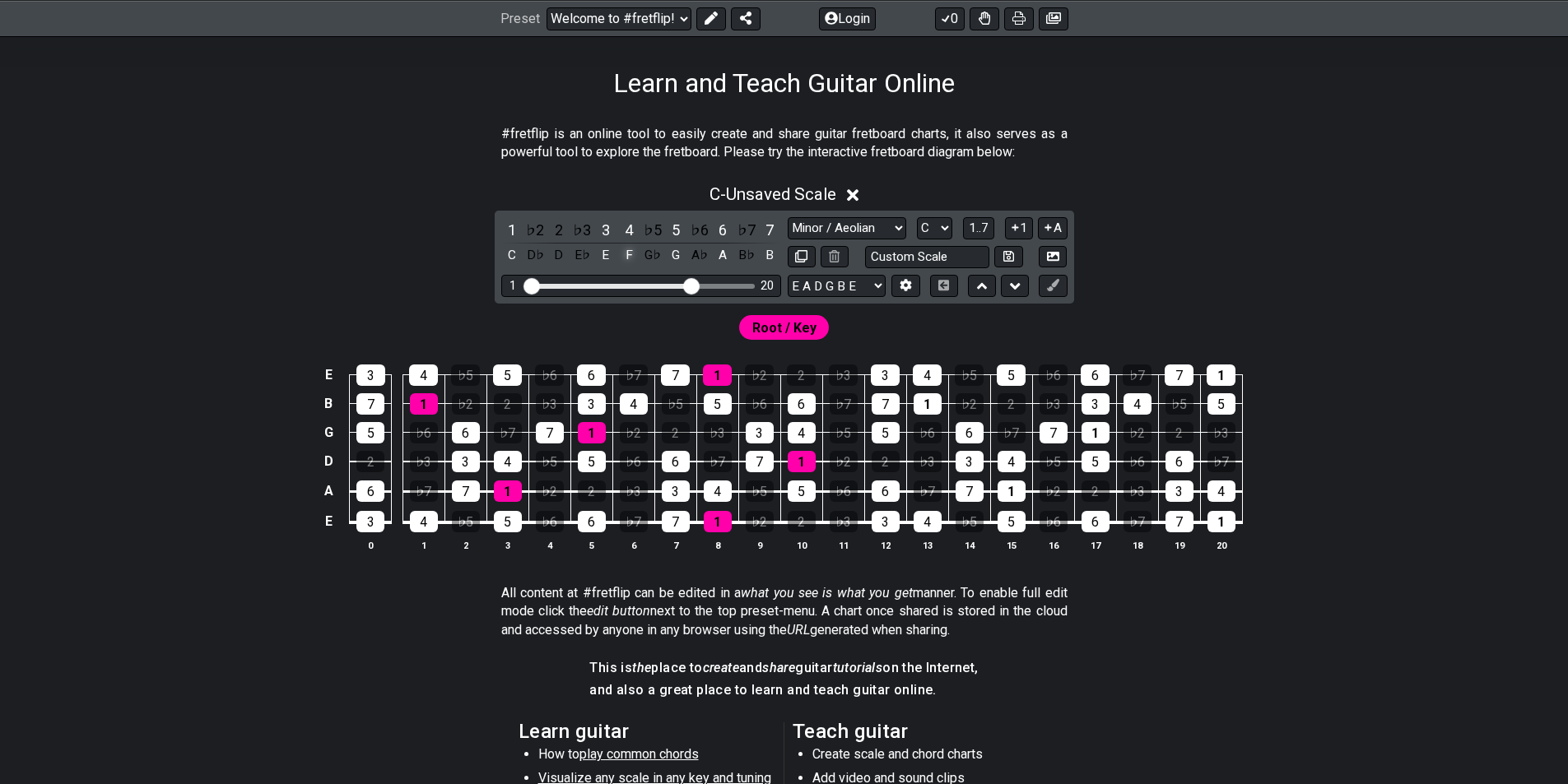
click at [635, 259] on div "F" at bounding box center [629, 255] width 22 height 22
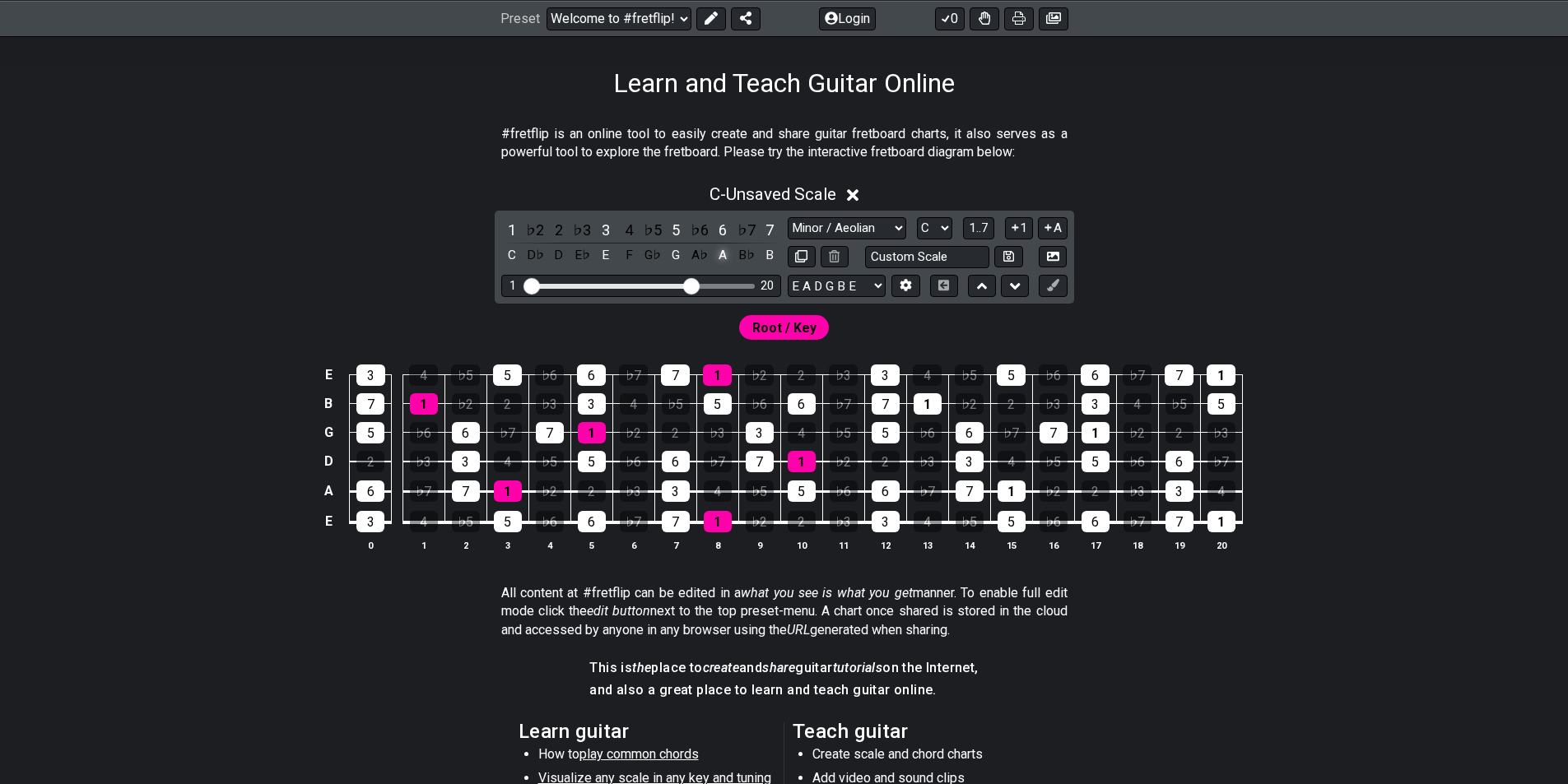
click at [733, 262] on div "A" at bounding box center [723, 255] width 22 height 22
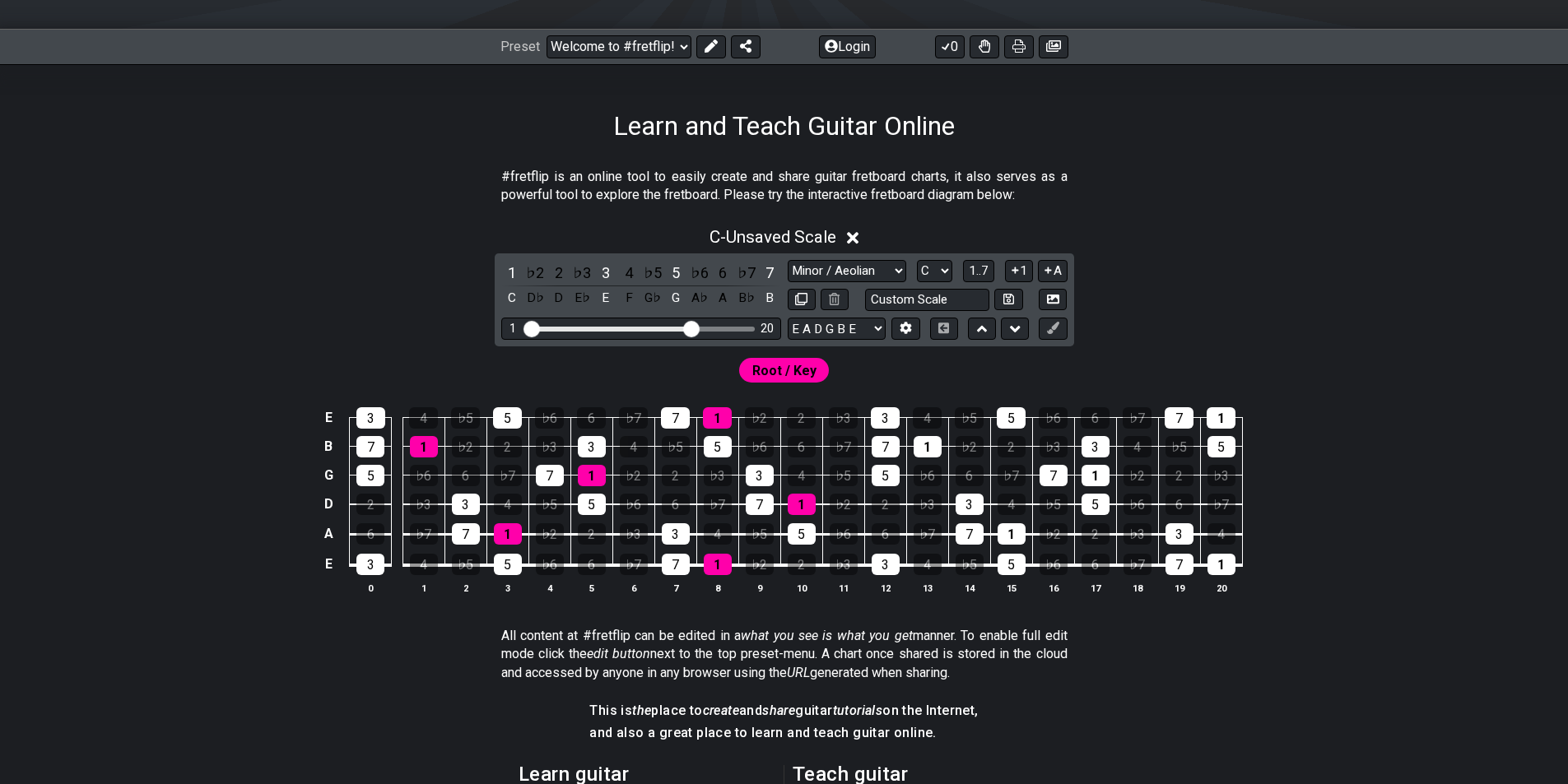
scroll to position [164, 0]
